Goal: Information Seeking & Learning: Check status

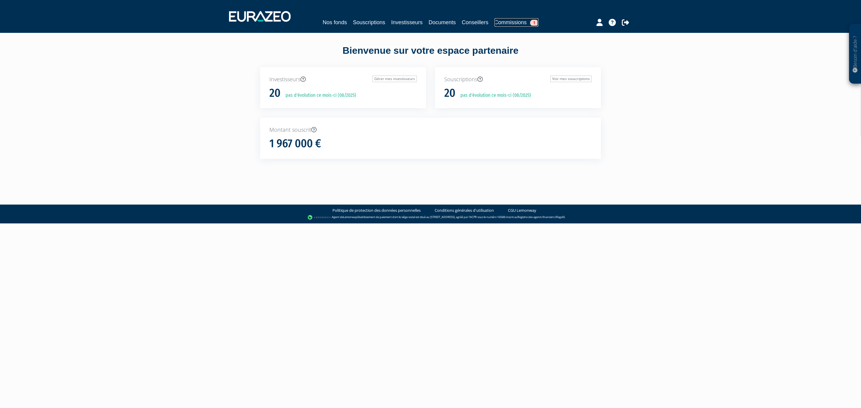
click at [528, 20] on link "Commissions 1" at bounding box center [516, 22] width 44 height 8
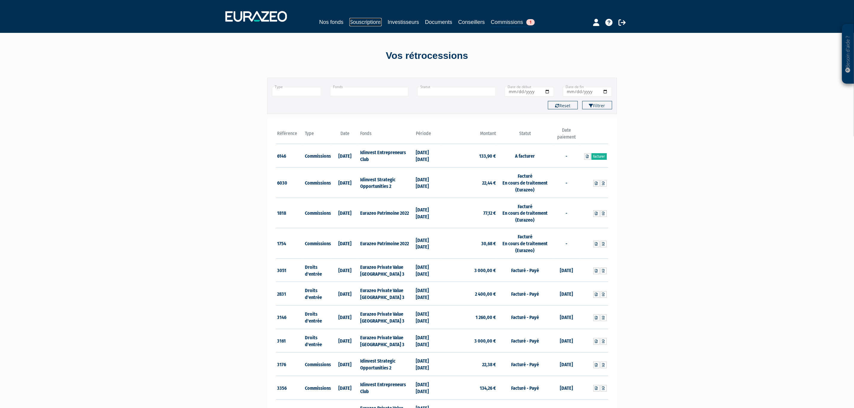
click at [349, 18] on link "Souscriptions" at bounding box center [365, 22] width 32 height 8
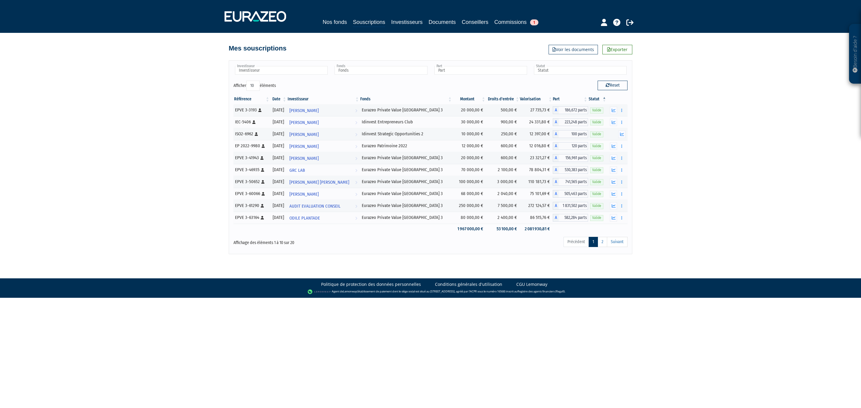
click at [533, 16] on div "Nos fonds Souscriptions Investisseurs Documents Conseillers Commissions 1" at bounding box center [430, 16] width 421 height 22
click at [532, 21] on link "Commissions 1" at bounding box center [516, 22] width 44 height 8
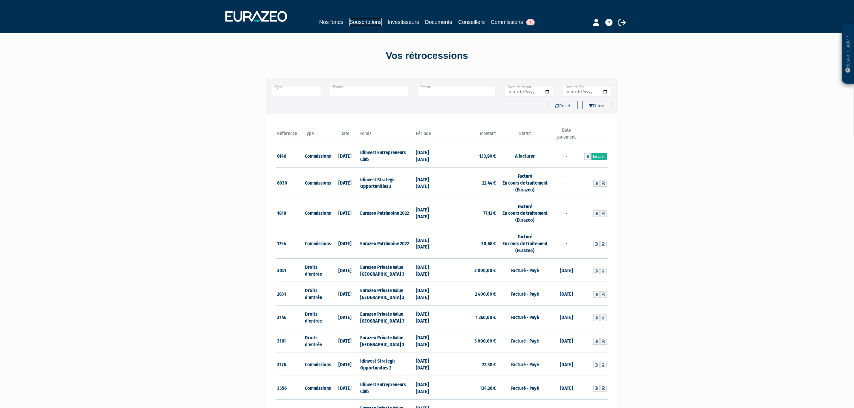
click at [351, 19] on link "Souscriptions" at bounding box center [365, 22] width 32 height 8
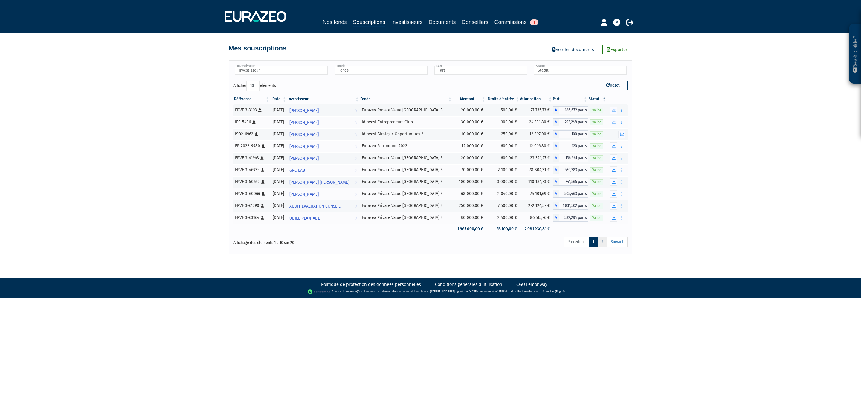
click at [602, 246] on link "2" at bounding box center [603, 242] width 10 height 10
click at [589, 244] on link "1" at bounding box center [593, 242] width 9 height 10
click at [509, 21] on link "Commissions 1" at bounding box center [516, 22] width 44 height 8
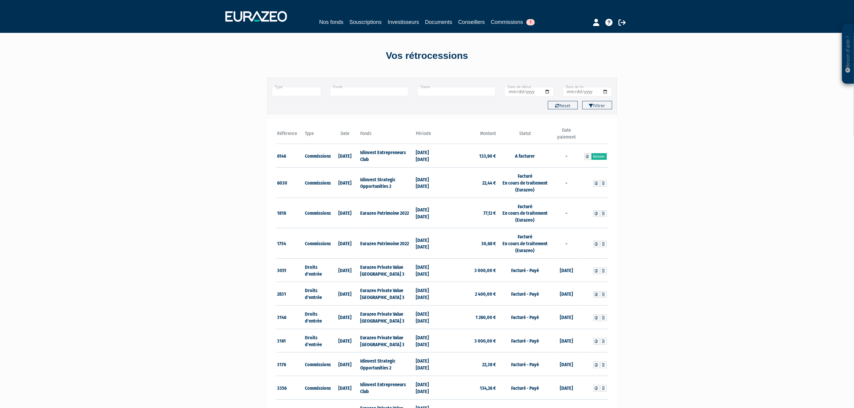
drag, startPoint x: 300, startPoint y: 161, endPoint x: 578, endPoint y: 159, distance: 278.3
click at [578, 159] on tr "6146 Commissions [DATE] Idinvest Entrepreneurs Club [DATE] [DATE] 133,90 € A fa…" at bounding box center [442, 156] width 332 height 24
drag, startPoint x: 478, startPoint y: 157, endPoint x: 542, endPoint y: 162, distance: 63.8
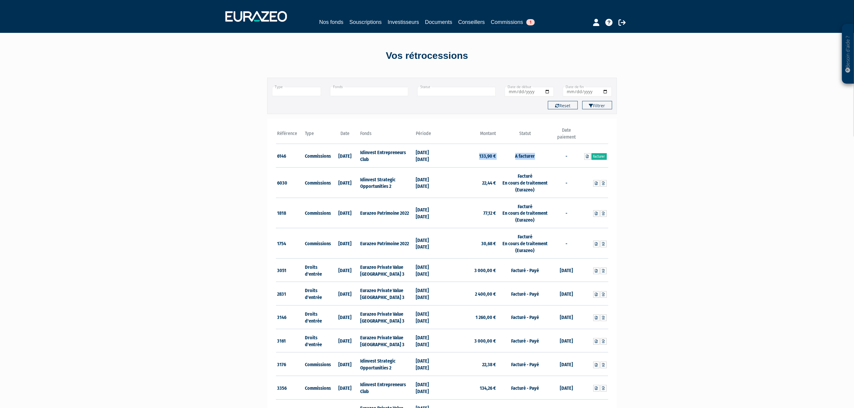
click at [542, 162] on tr "6146 Commissions 31/07/2025 Idinvest Entrepreneurs Club 31/12/2024 30/06/2025 1…" at bounding box center [442, 156] width 332 height 24
drag, startPoint x: 413, startPoint y: 136, endPoint x: 459, endPoint y: 138, distance: 45.8
click at [459, 138] on tr "Référence Type Date Fonds" at bounding box center [442, 135] width 332 height 17
drag, startPoint x: 560, startPoint y: 131, endPoint x: 577, endPoint y: 135, distance: 17.3
click at [577, 135] on th "Date paiement" at bounding box center [567, 135] width 28 height 17
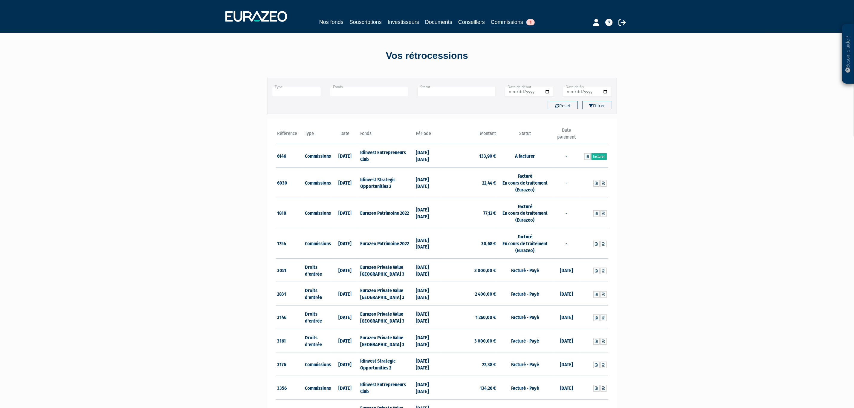
click at [295, 92] on input "text" at bounding box center [296, 91] width 49 height 9
click at [298, 104] on li "Commissions" at bounding box center [296, 107] width 49 height 7
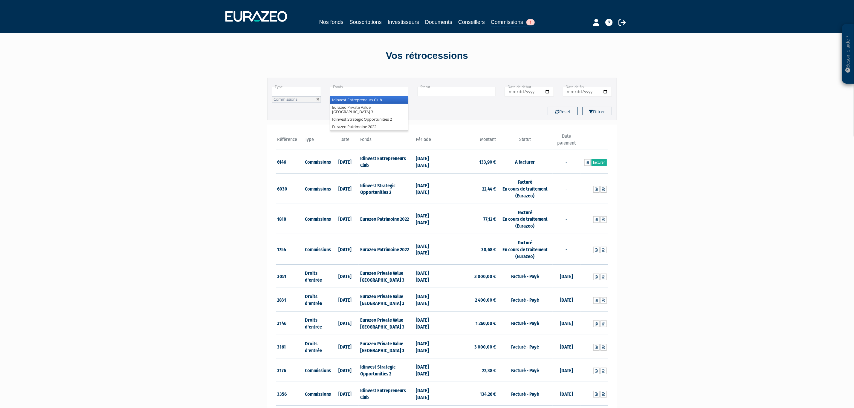
click at [365, 87] on input "text" at bounding box center [369, 91] width 78 height 9
click at [369, 109] on li "Eurazeo Private Value [GEOGRAPHIC_DATA] 3" at bounding box center [369, 110] width 78 height 12
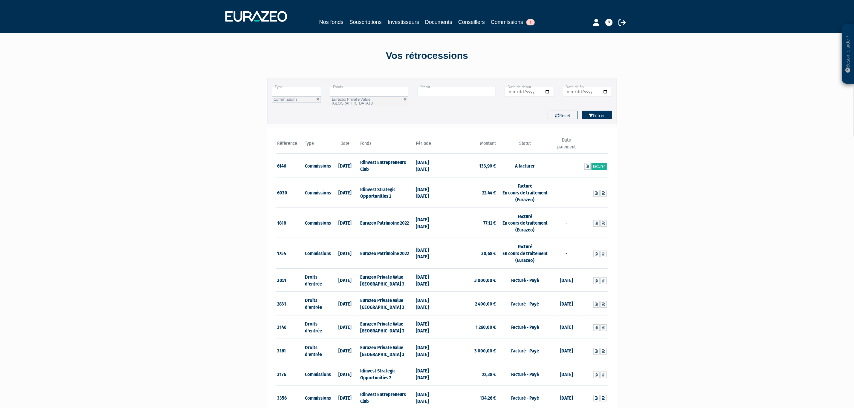
click at [592, 114] on icon "submit" at bounding box center [591, 116] width 4 height 4
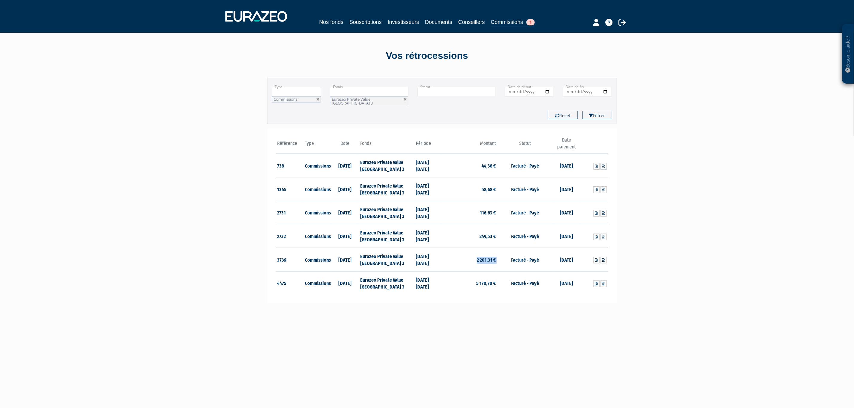
drag, startPoint x: 476, startPoint y: 258, endPoint x: 503, endPoint y: 262, distance: 27.3
click at [503, 262] on tr "3739 Commissions 02/09/2024 Eurazeo Private Value Europe 3 31/12/2023 30/06/202…" at bounding box center [442, 260] width 332 height 24
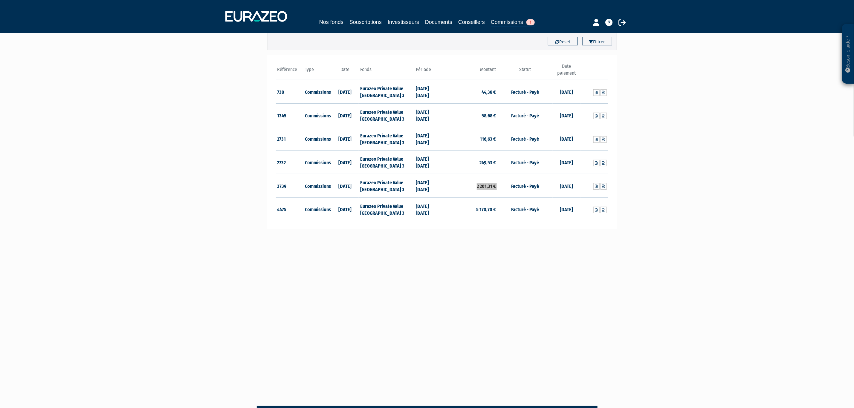
scroll to position [90, 0]
